Goal: Transaction & Acquisition: Book appointment/travel/reservation

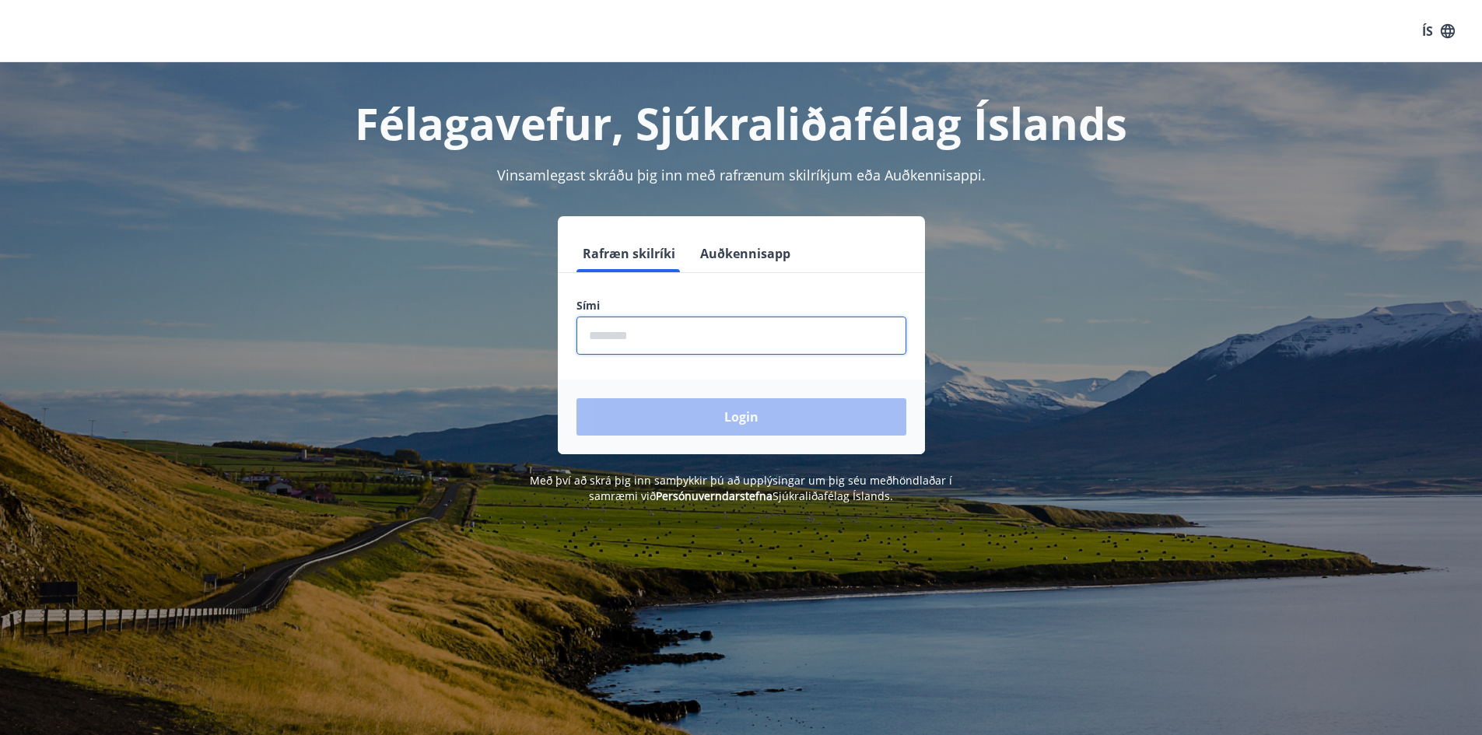
click at [653, 337] on input "phone" at bounding box center [741, 336] width 330 height 38
type input "********"
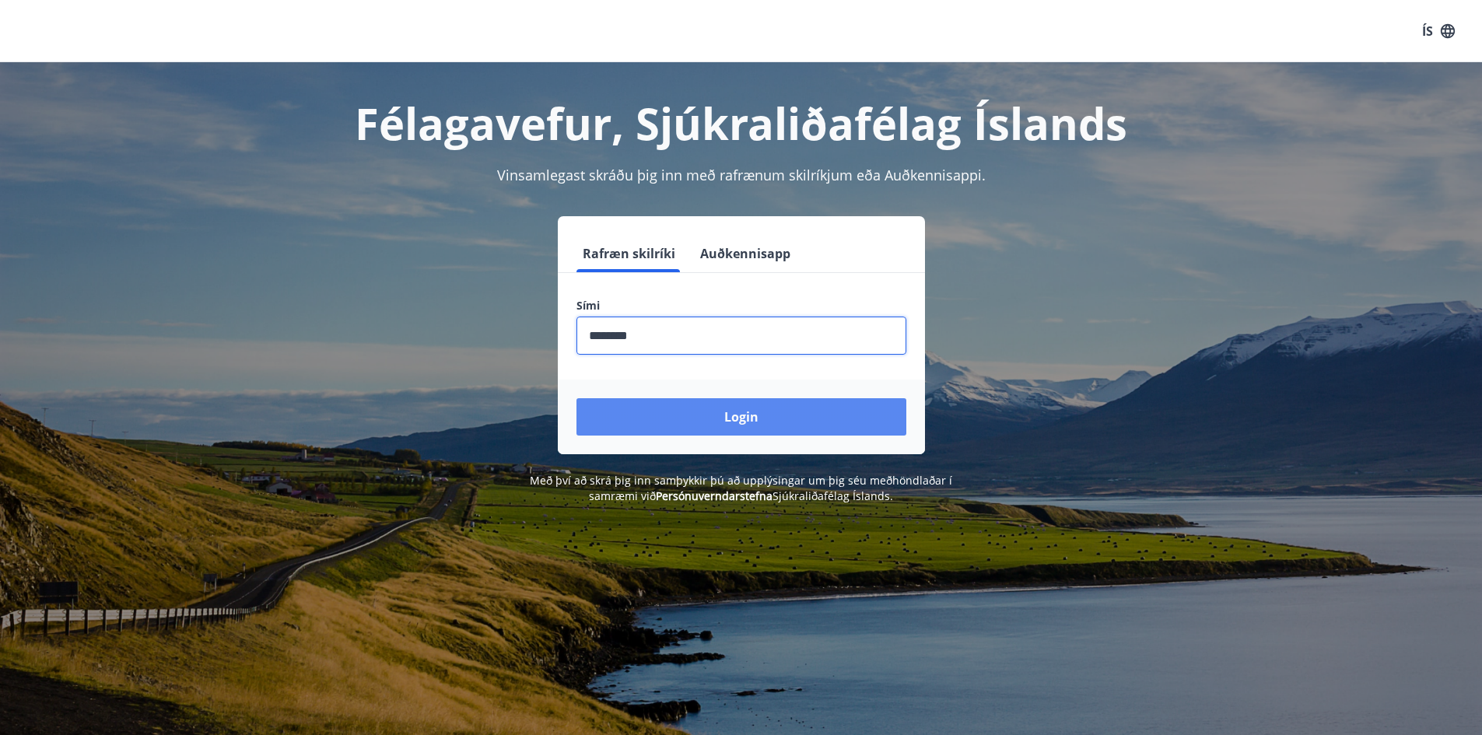
click at [721, 414] on button "Login" at bounding box center [741, 416] width 330 height 37
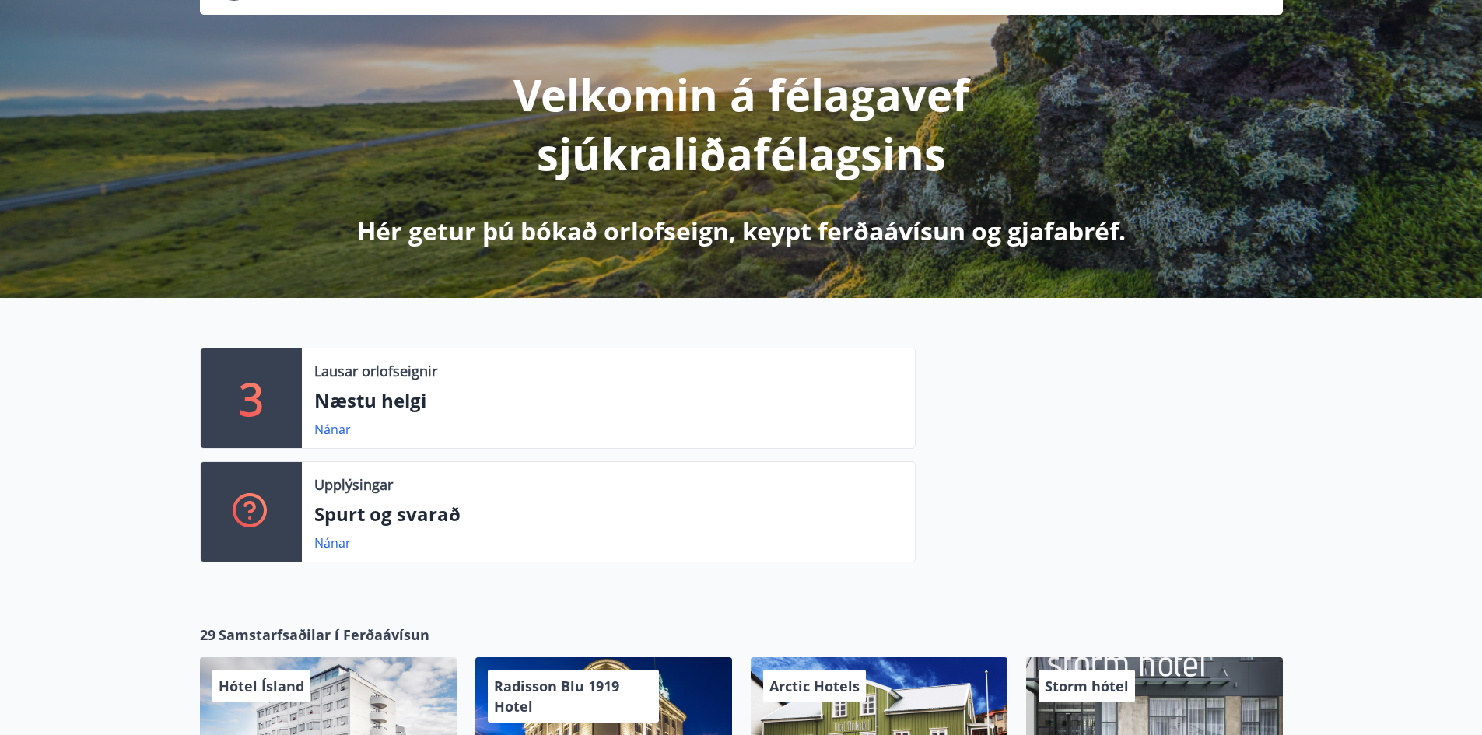
scroll to position [156, 0]
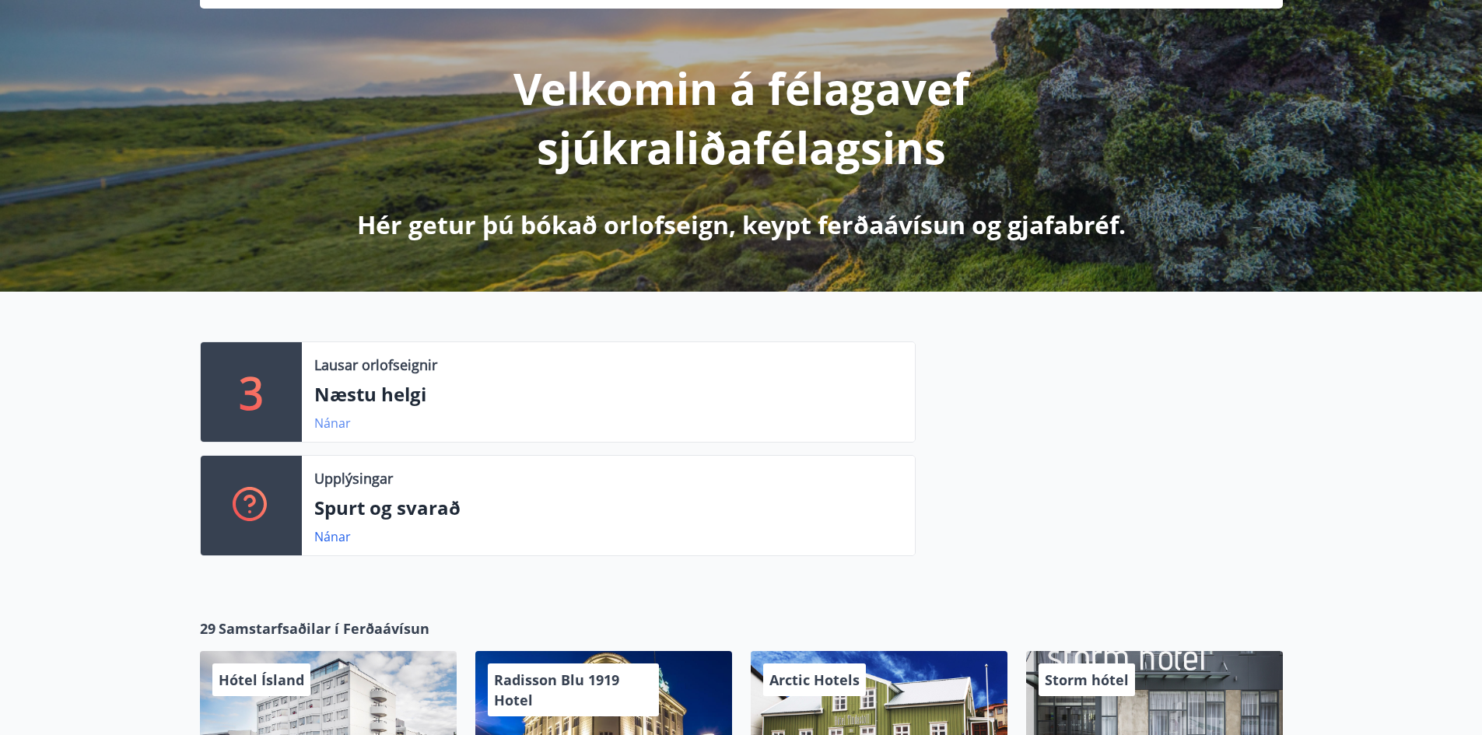
click at [324, 417] on link "Nánar" at bounding box center [332, 423] width 37 height 17
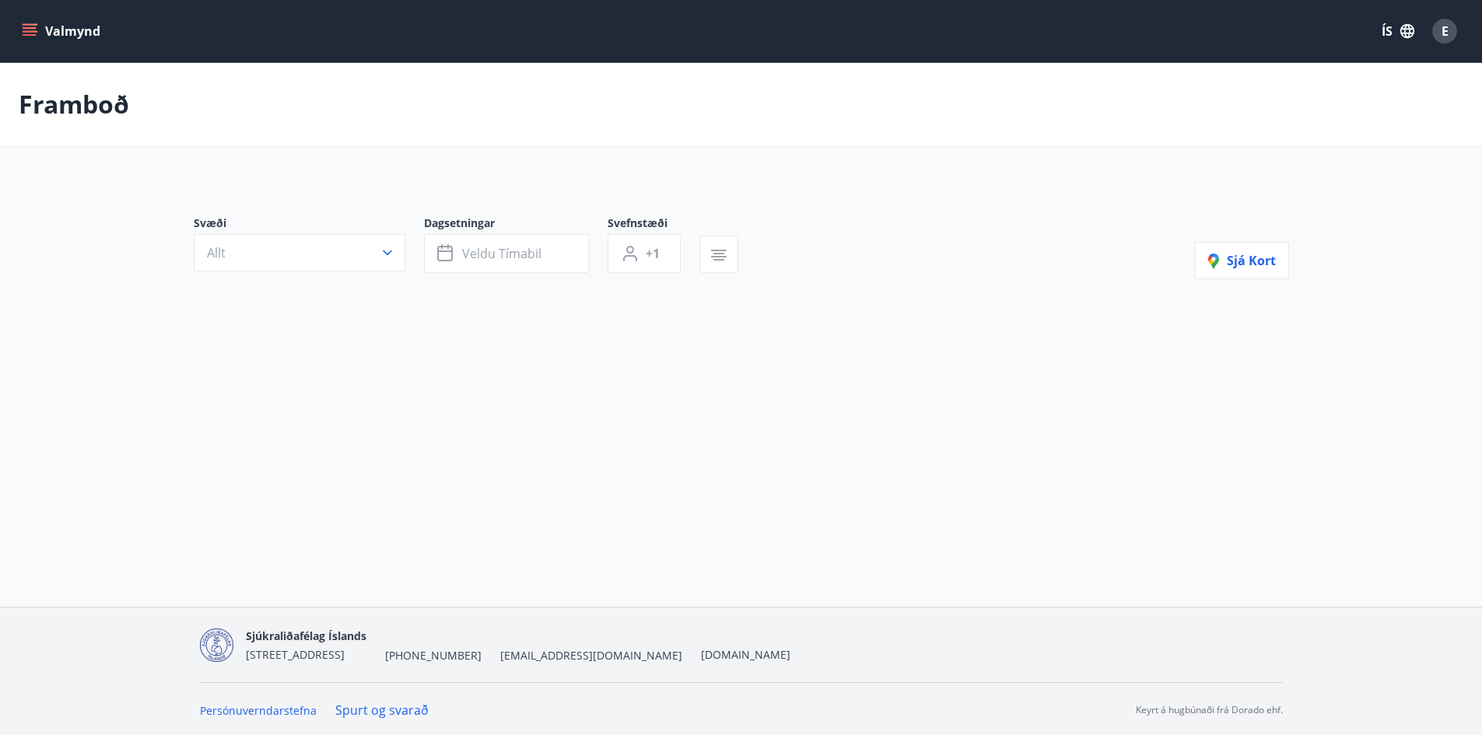
type input "*"
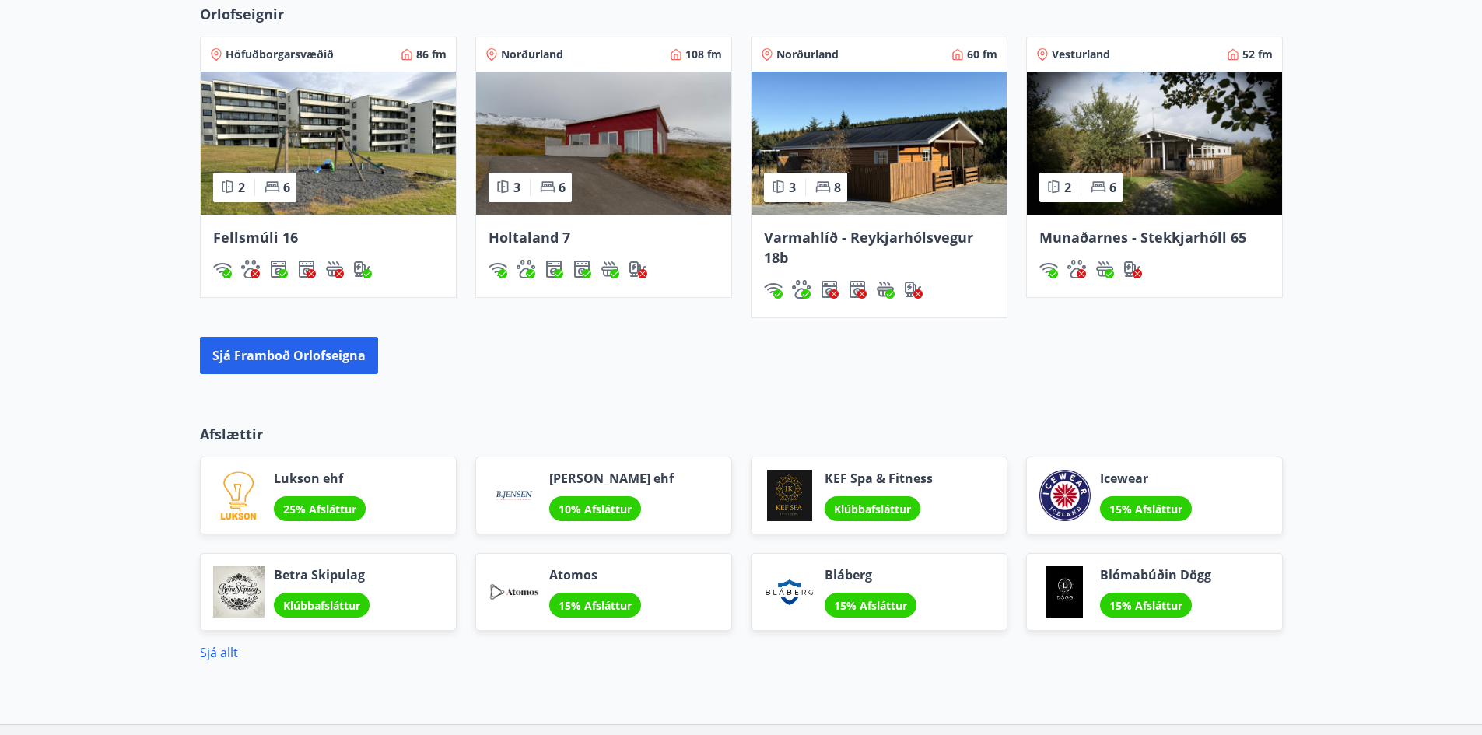
scroll to position [1167, 0]
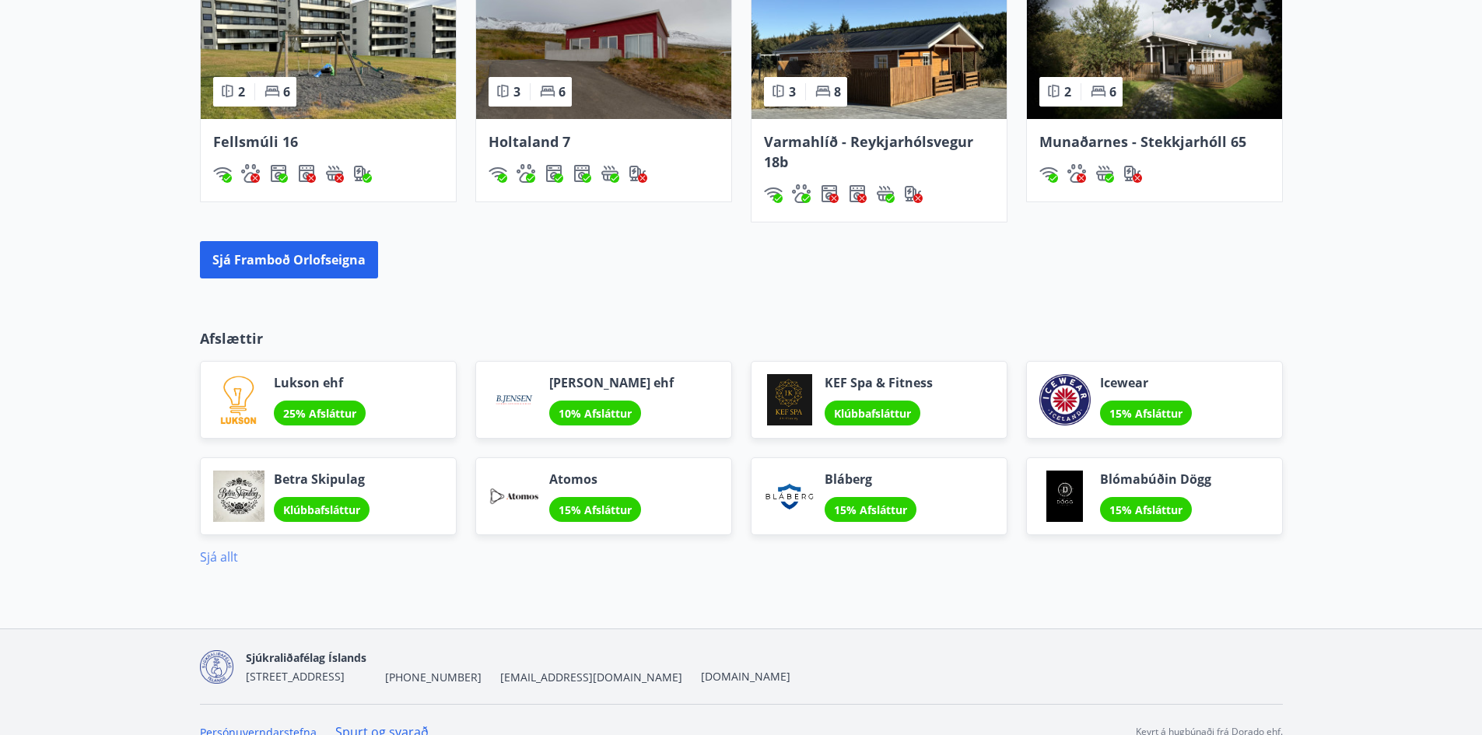
click at [208, 551] on link "Sjá allt" at bounding box center [219, 556] width 38 height 17
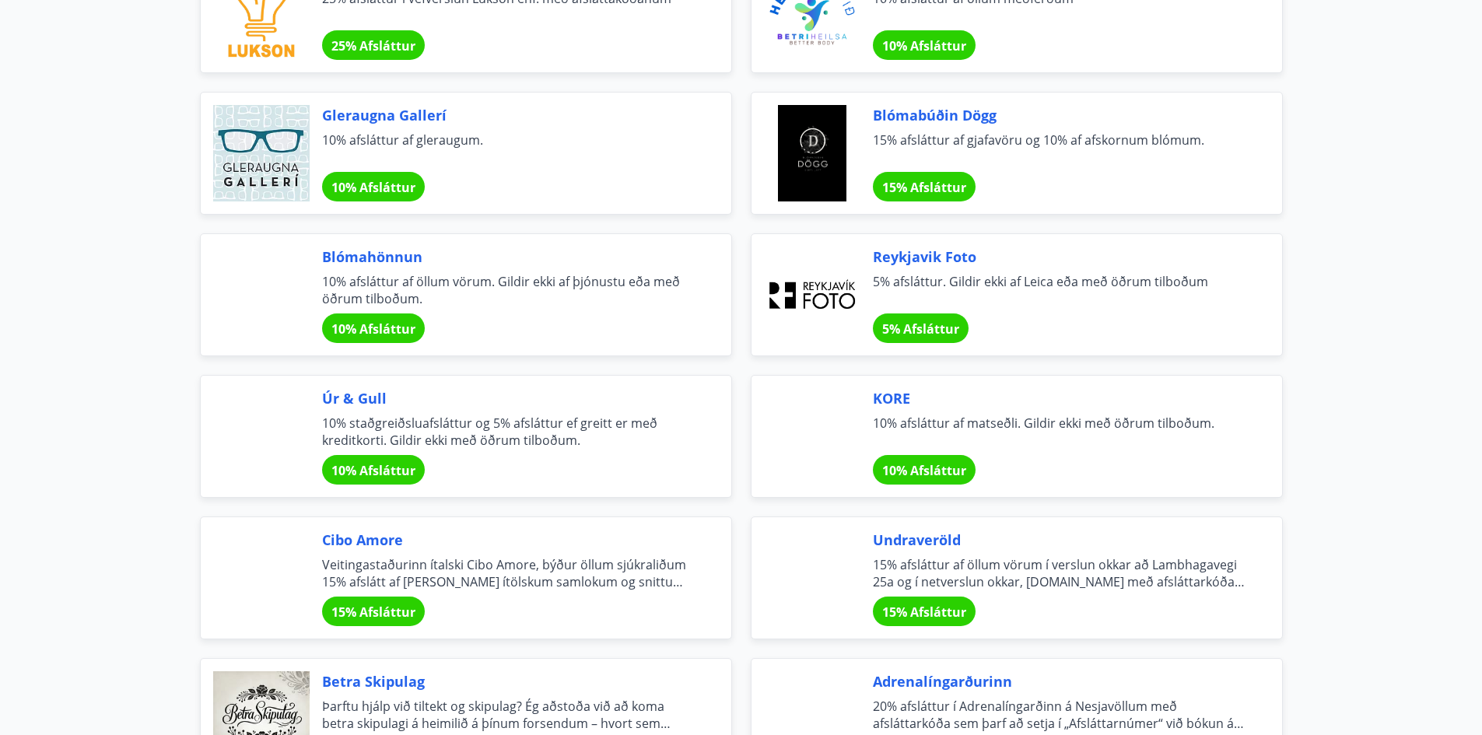
scroll to position [1245, 0]
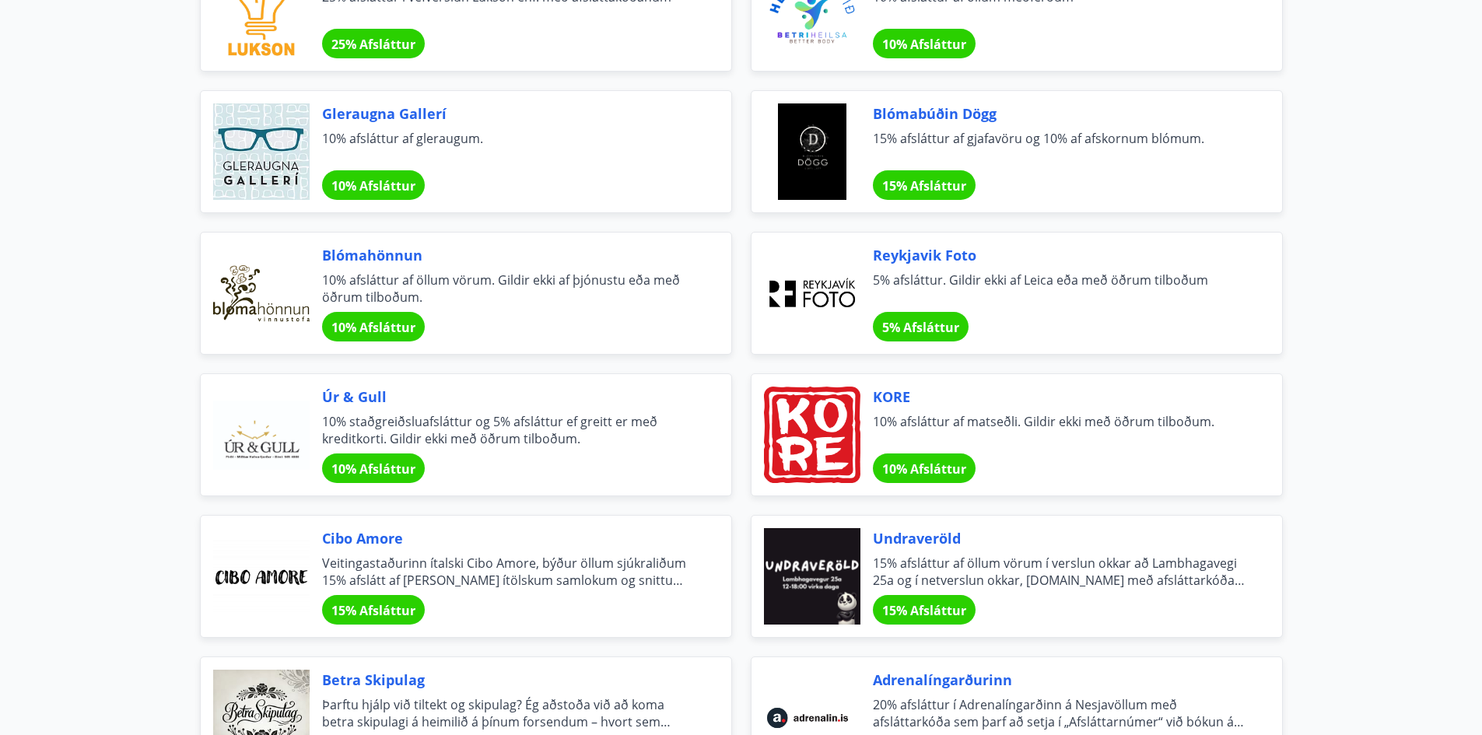
click at [355, 597] on div "15% Afsláttur" at bounding box center [373, 610] width 103 height 30
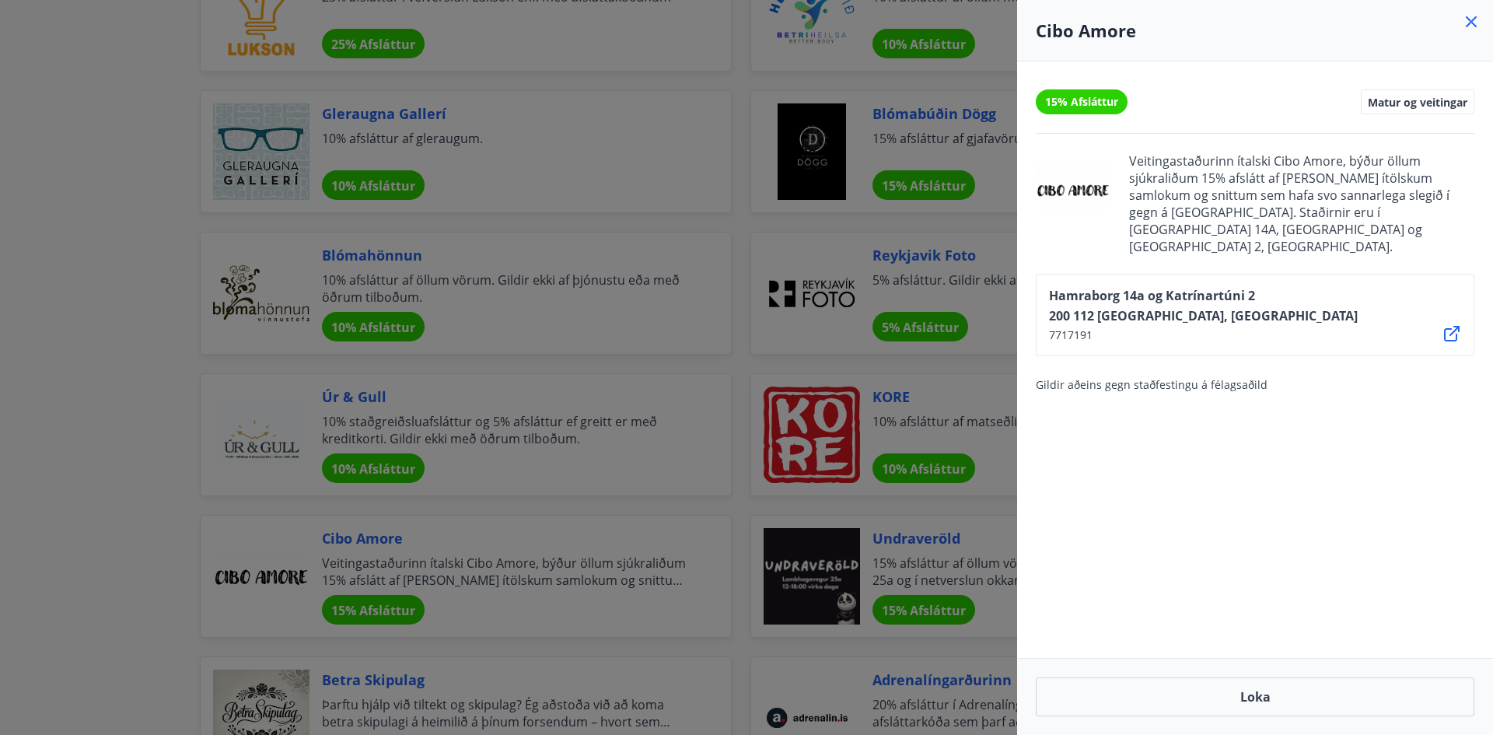
click at [1464, 23] on icon at bounding box center [1471, 21] width 19 height 19
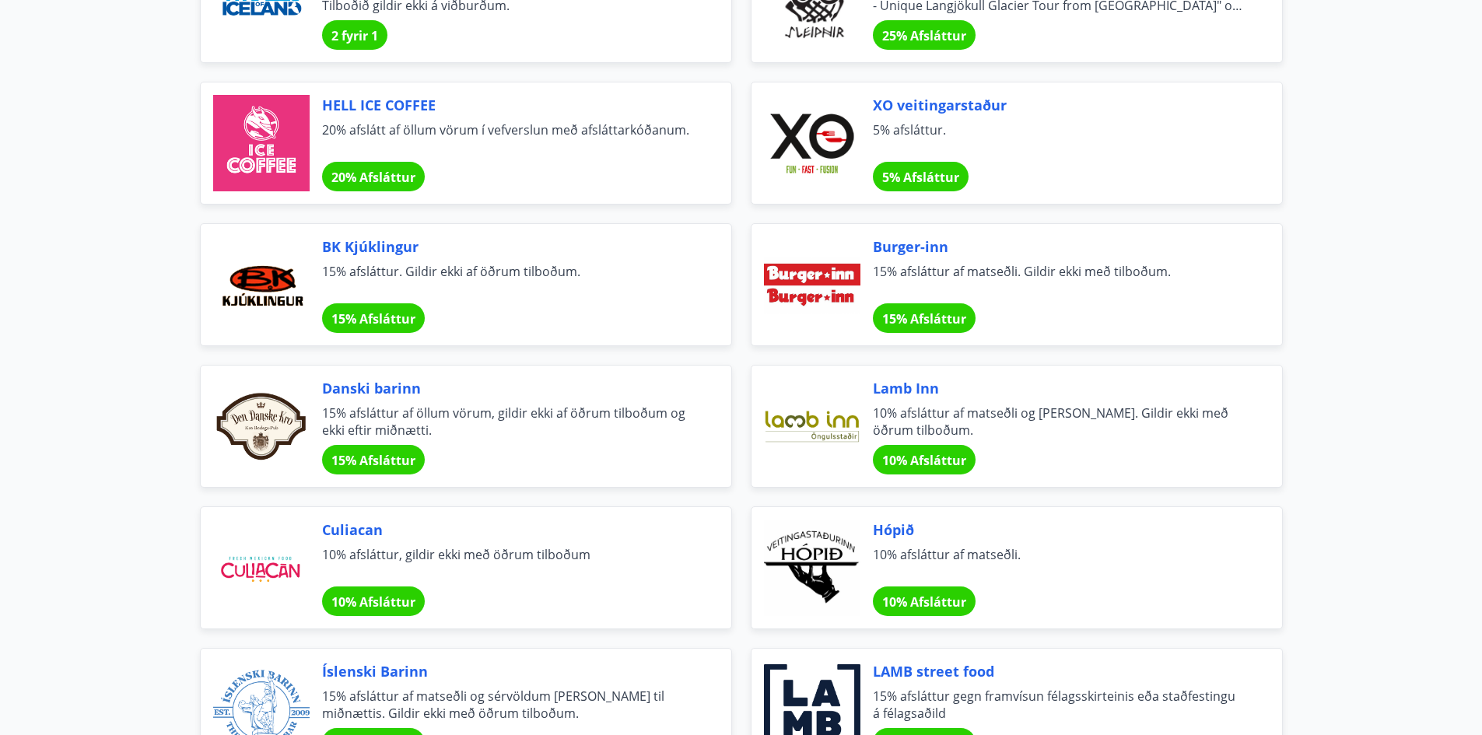
scroll to position [4745, 0]
